Goal: Check status: Check status

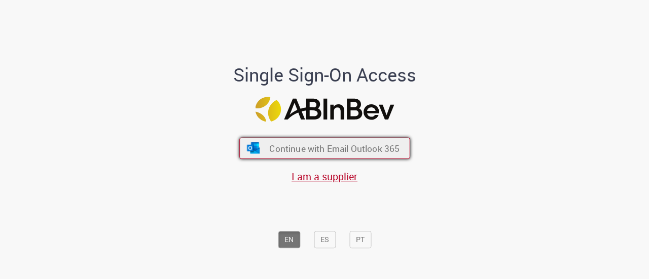
click at [347, 141] on button "Continue with Email Outlook 365" at bounding box center [324, 148] width 171 height 21
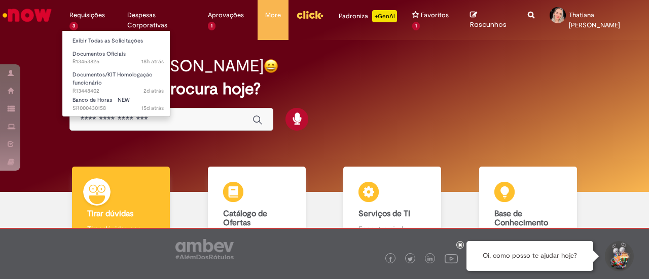
click at [94, 34] on li "Exibir Todas as Solicitações" at bounding box center [117, 39] width 111 height 13
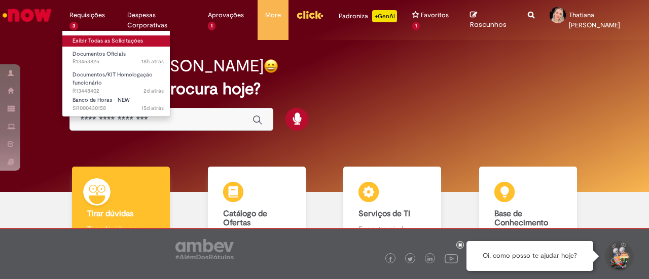
click at [94, 36] on link "Exibir Todas as Solicitações" at bounding box center [117, 40] width 111 height 11
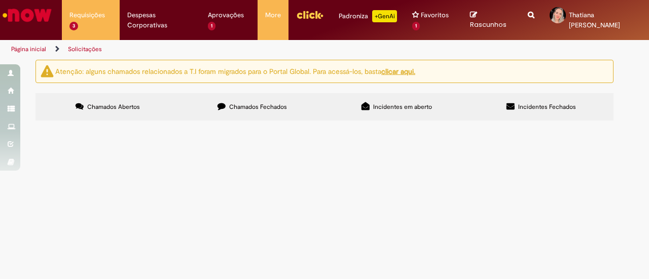
scroll to position [7, 0]
click at [0, 0] on span "Boa tarde! A ex funcionária ANA DEL [PERSON_NAME], desligada dia [DATE], entrou…" at bounding box center [0, 0] width 0 height 0
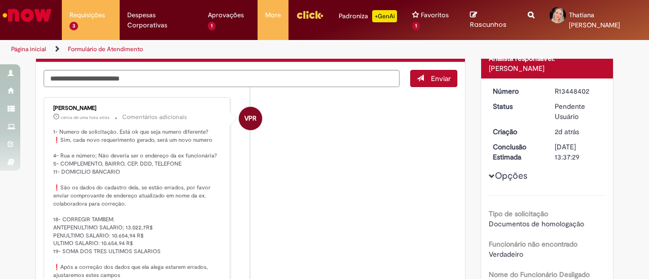
scroll to position [78, 0]
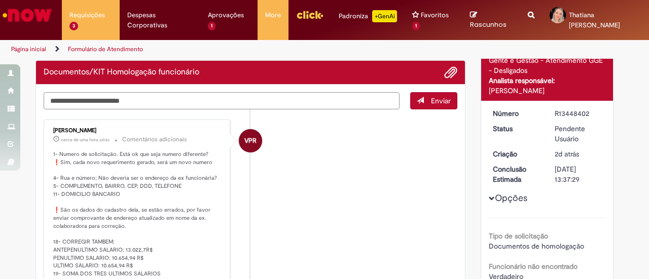
click at [145, 101] on textarea "Digite sua mensagem aqui..." at bounding box center [222, 100] width 356 height 17
type textarea "**********"
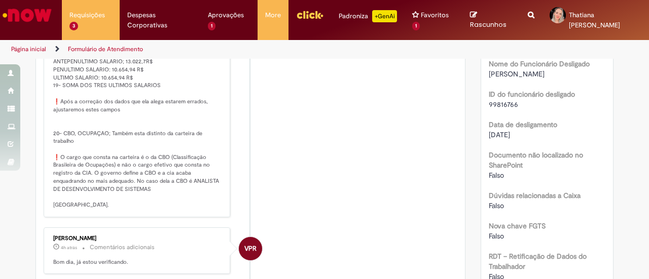
scroll to position [58, 0]
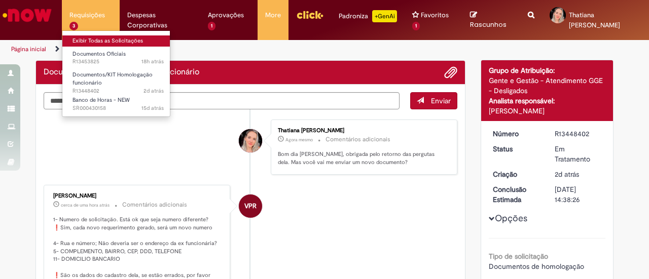
click at [103, 40] on link "Exibir Todas as Solicitações" at bounding box center [117, 40] width 111 height 11
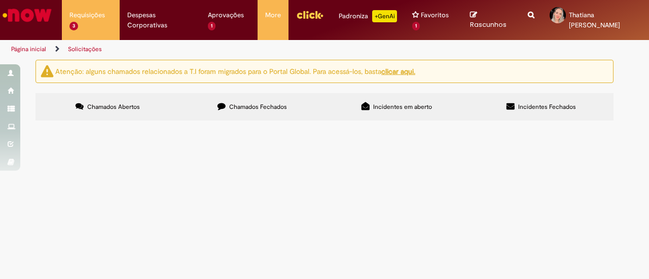
click at [0, 0] on td "Boa tarde! Segue anexo documento que o CREA deixou na unidade CIT RJ. att" at bounding box center [0, 0] width 0 height 0
click at [0, 0] on span "Boa tarde! Segue anexo documento que o CREA deixou na unidade CIT RJ. att" at bounding box center [0, 0] width 0 height 0
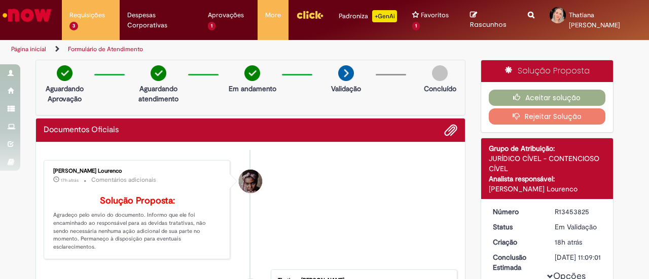
drag, startPoint x: 114, startPoint y: 169, endPoint x: 49, endPoint y: 169, distance: 64.9
click at [53, 169] on div "[PERSON_NAME] Lourenco" at bounding box center [137, 171] width 169 height 6
copy div "[PERSON_NAME] Lourenco"
drag, startPoint x: 587, startPoint y: 211, endPoint x: 551, endPoint y: 213, distance: 36.0
click at [554, 213] on div "R13453825" at bounding box center [577, 212] width 47 height 10
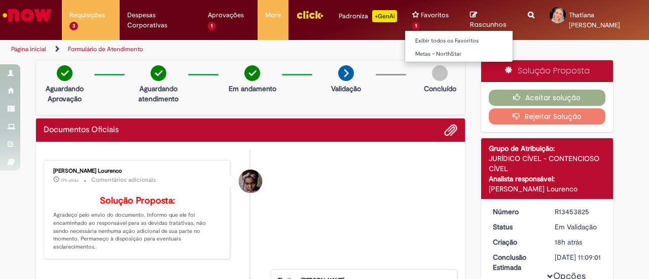
copy div "R13453825"
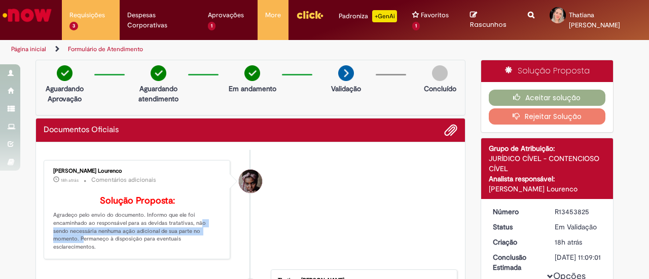
drag, startPoint x: 190, startPoint y: 237, endPoint x: 205, endPoint y: 244, distance: 16.8
click at [205, 244] on p "Solução Proposta: Agradeço pelo envio do documento. Informo que ele foi encamin…" at bounding box center [137, 223] width 169 height 55
copy p "não sendo necessária nenhuma ação adicional de sua parte no momento."
click at [338, 171] on li "[PERSON_NAME] Lourenco 18h atrás 18 horas atrás Comentários adicionais Solução …" at bounding box center [250, 209] width 413 height 99
